Goal: Find specific page/section: Find specific page/section

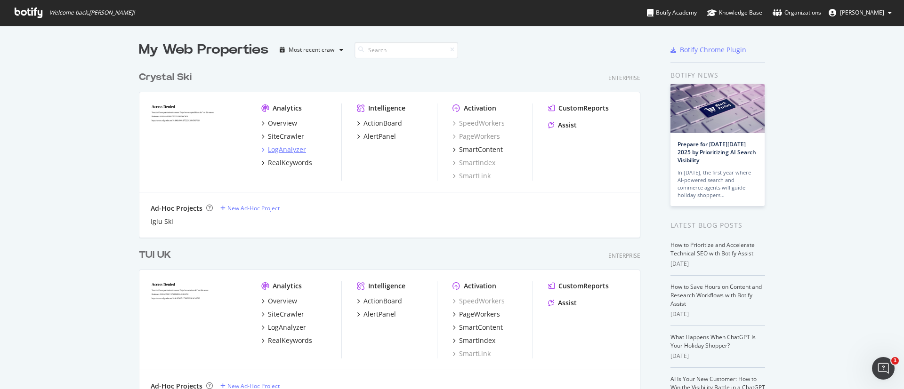
click at [281, 148] on div "LogAnalyzer" at bounding box center [287, 149] width 38 height 9
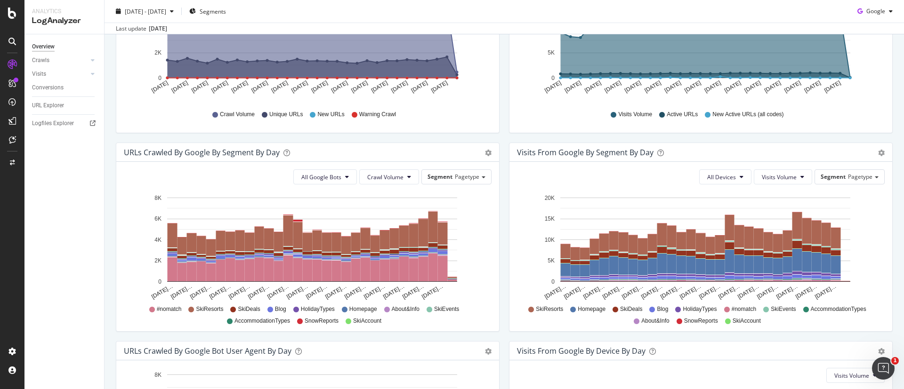
scroll to position [353, 0]
